Goal: Find specific fact

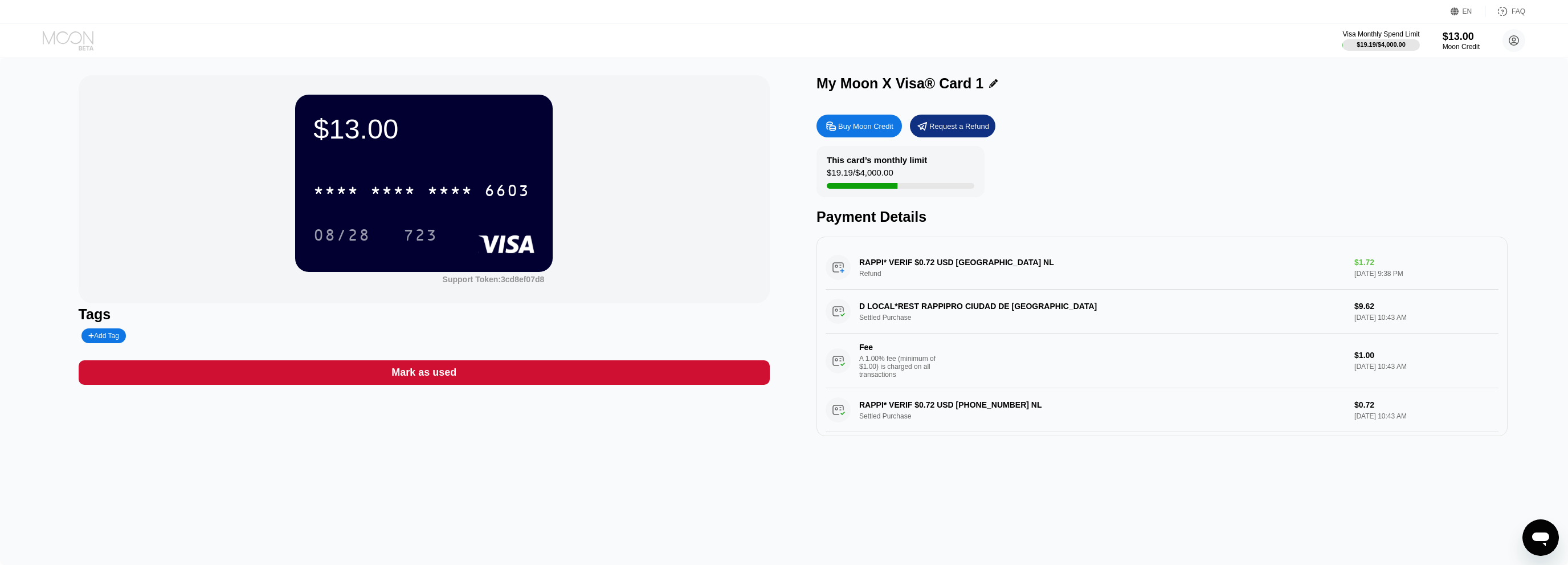
click at [59, 44] on icon at bounding box center [70, 41] width 53 height 20
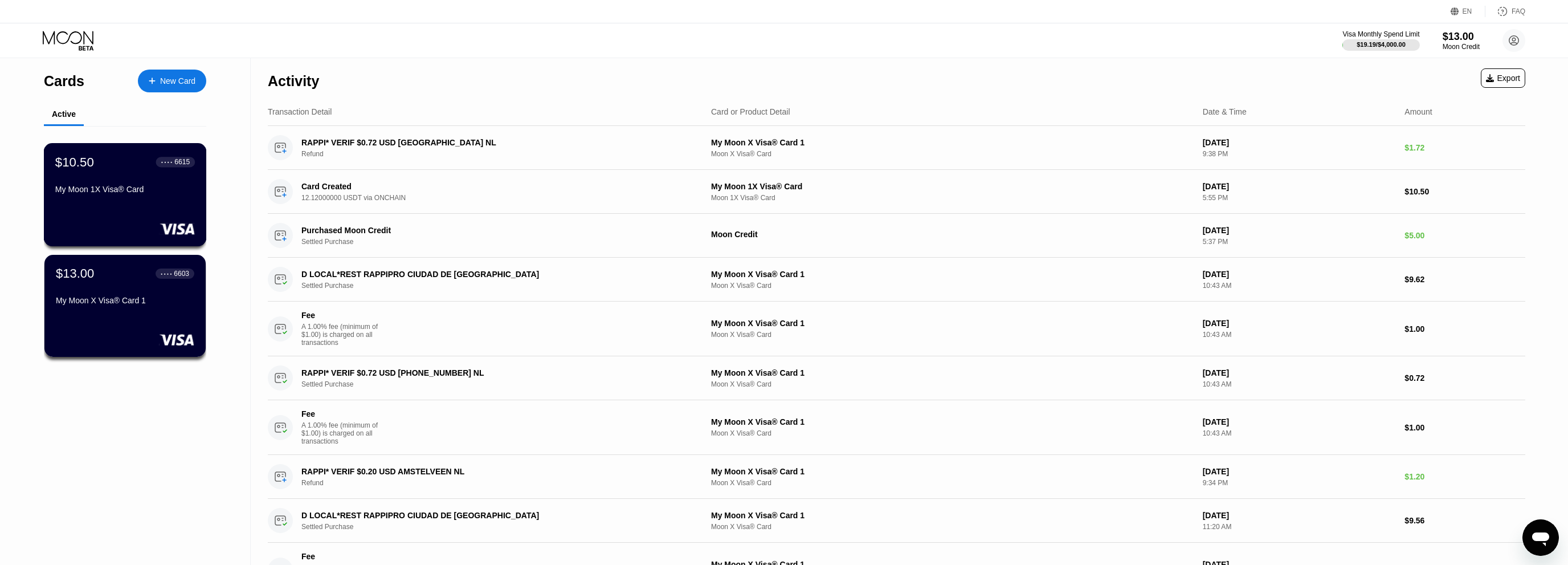
click at [116, 194] on div "My Moon 1X Visa® Card" at bounding box center [125, 189] width 140 height 9
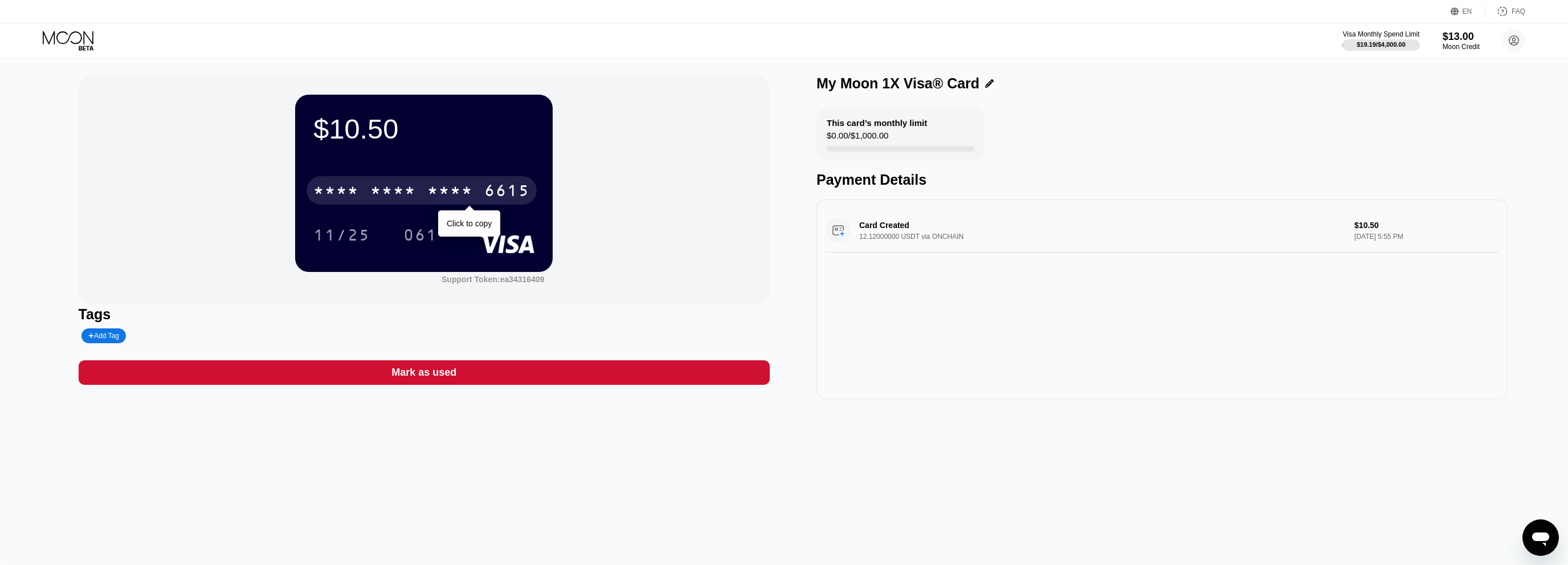
click at [474, 188] on div "* * * * * * * * * * * * 6615" at bounding box center [421, 190] width 230 height 28
click at [481, 193] on div "[CREDIT_CARD_NUMBER]" at bounding box center [421, 190] width 230 height 28
